Goal: Obtain resource: Download file/media

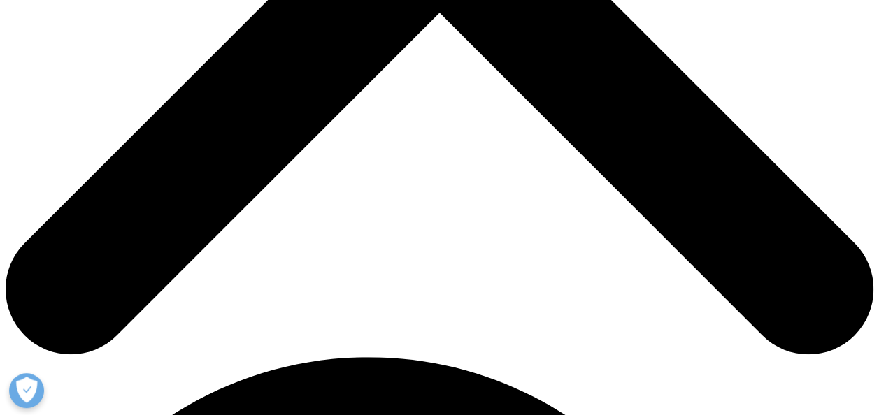
scroll to position [536, 0]
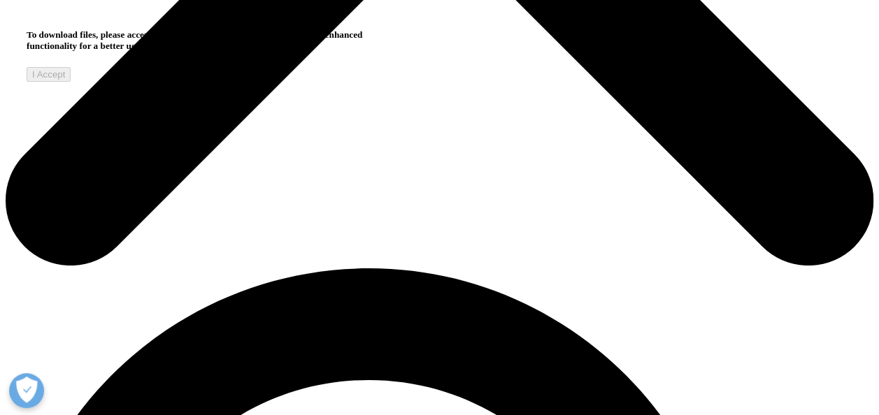
scroll to position [635, 0]
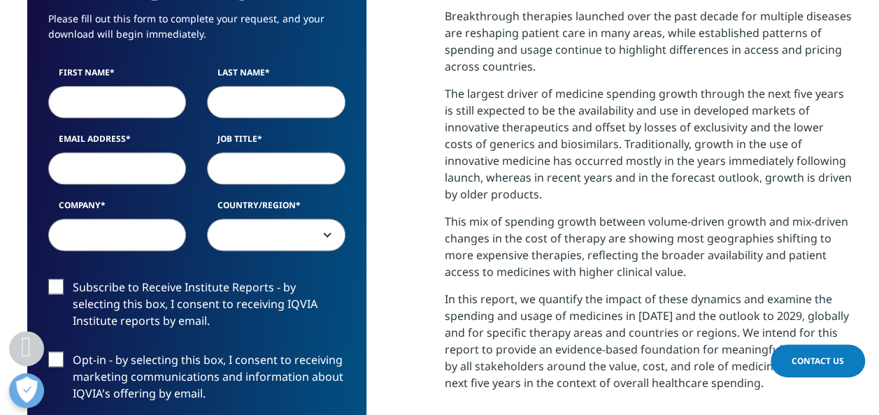
scroll to position [764, 0]
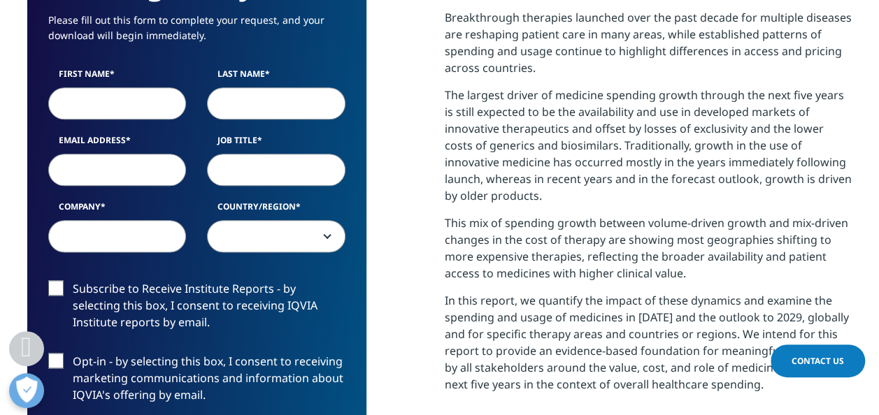
click at [106, 87] on input "First Name" at bounding box center [117, 103] width 138 height 32
type input "[PERSON_NAME]"
type input "[PERSON_NAME][EMAIL_ADDRESS][PERSON_NAME][DOMAIN_NAME]"
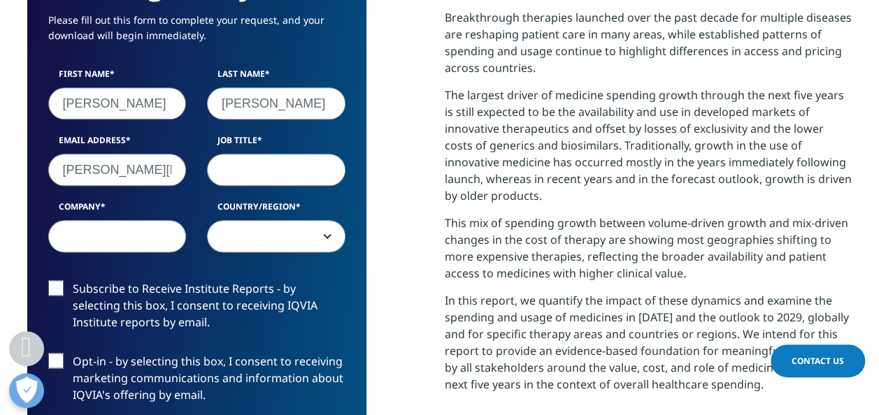
type input "Reckitt"
select select "[GEOGRAPHIC_DATA]"
click at [237, 154] on input "Job Title" at bounding box center [276, 170] width 138 height 32
type input "Trade Marketing Manager"
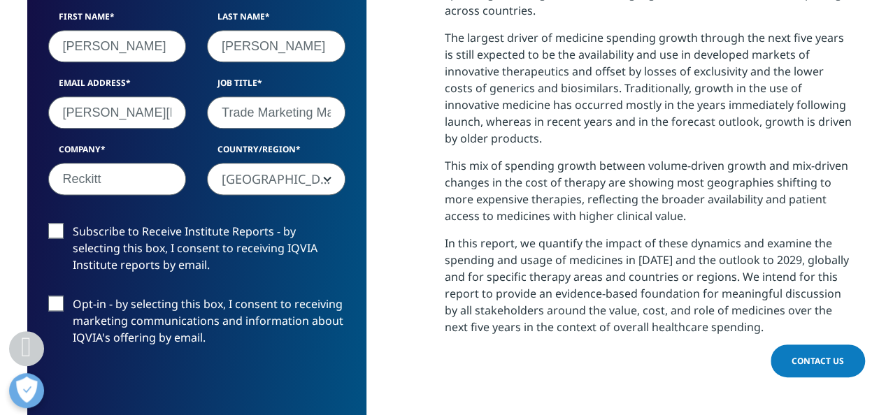
scroll to position [828, 0]
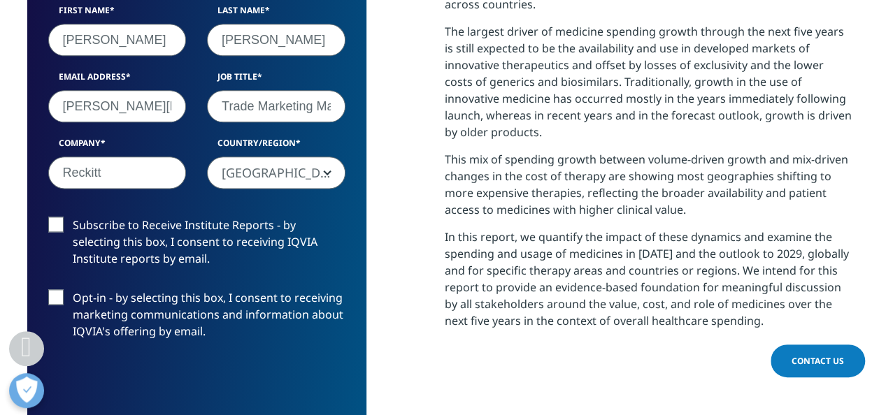
click at [54, 217] on label "Subscribe to Receive Institute Reports - by selecting this box, I consent to re…" at bounding box center [196, 246] width 297 height 58
click at [73, 217] on input "Subscribe to Receive Institute Reports - by selecting this box, I consent to re…" at bounding box center [73, 217] width 0 height 0
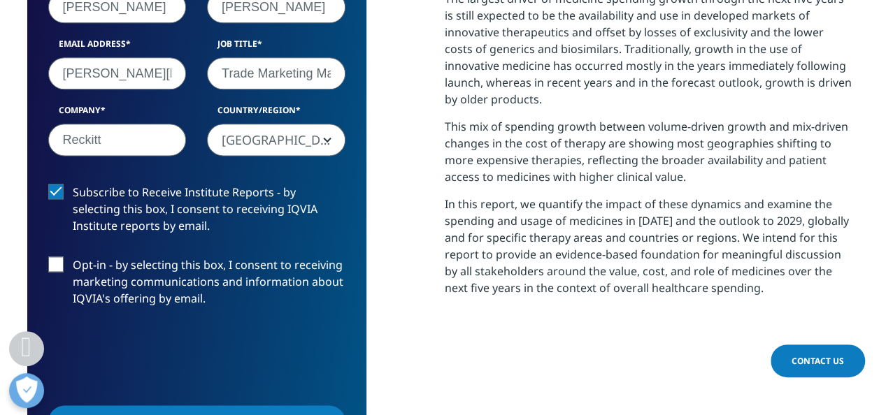
scroll to position [861, 0]
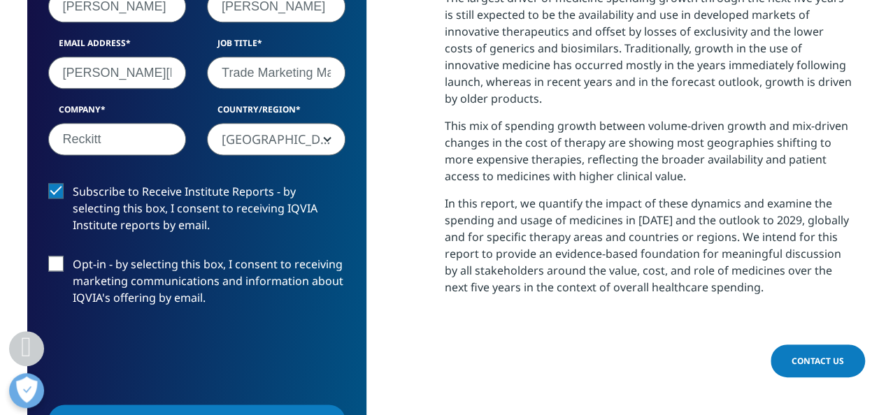
click at [60, 256] on label "Opt-in - by selecting this box, I consent to receiving marketing communications…" at bounding box center [196, 285] width 297 height 58
click at [73, 256] on input "Opt-in - by selecting this box, I consent to receiving marketing communications…" at bounding box center [73, 256] width 0 height 0
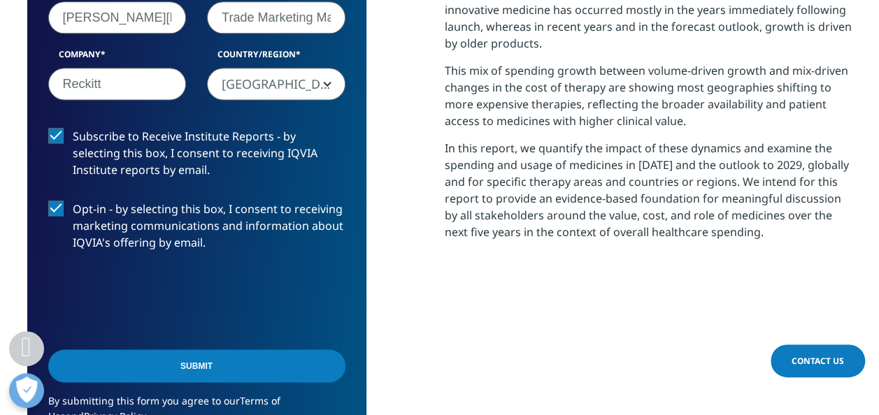
scroll to position [919, 0]
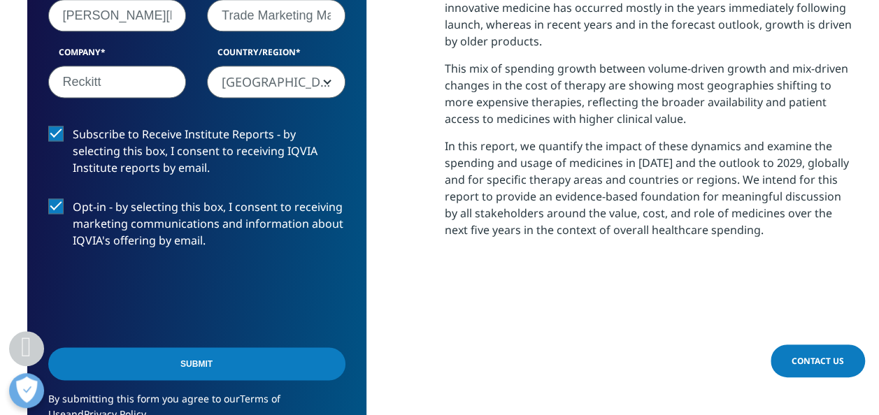
click at [224, 347] on input "Submit" at bounding box center [196, 363] width 297 height 33
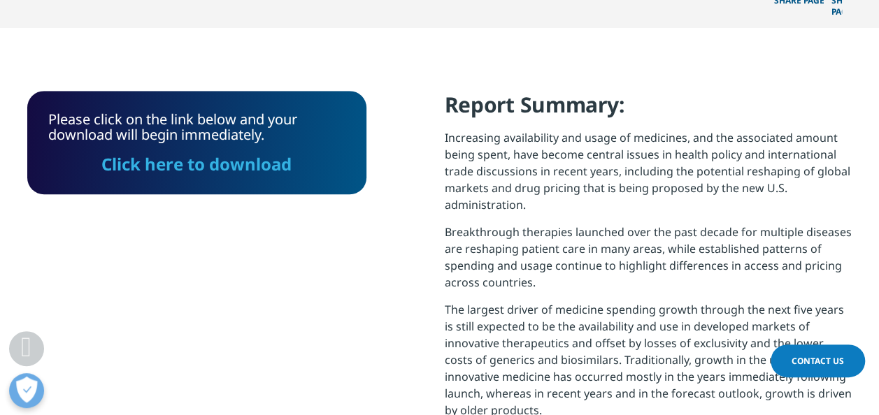
scroll to position [549, 0]
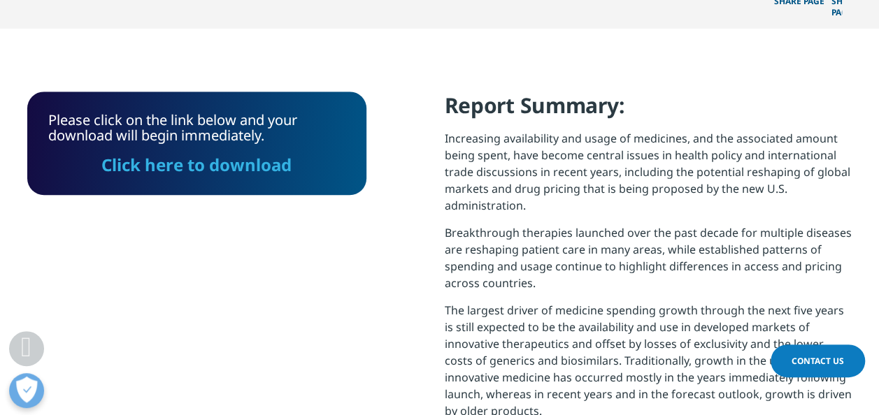
click at [182, 153] on link "Click here to download" at bounding box center [196, 164] width 190 height 23
